Goal: Navigation & Orientation: Find specific page/section

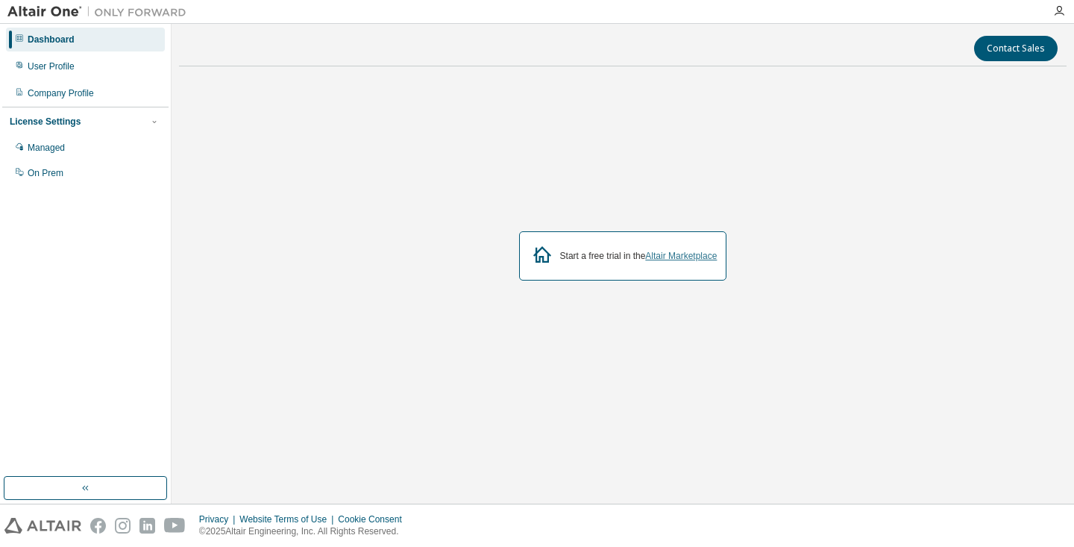
click at [677, 254] on link "Altair Marketplace" at bounding box center [681, 256] width 72 height 10
